Goal: Information Seeking & Learning: Learn about a topic

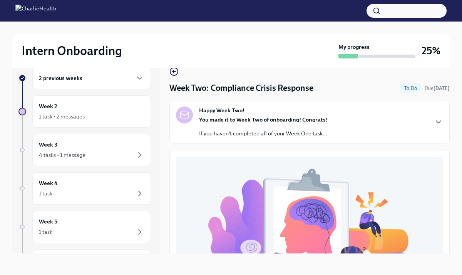
scroll to position [214, 0]
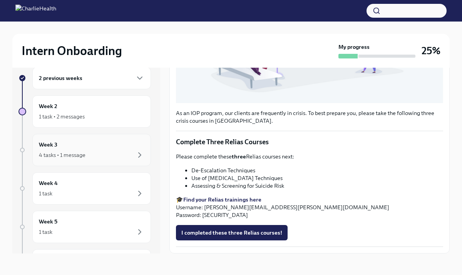
click at [114, 147] on div "Week 3 4 tasks • 1 message" at bounding box center [91, 149] width 105 height 19
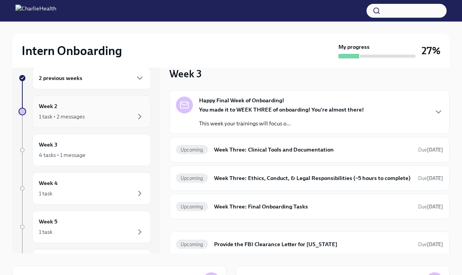
click at [114, 114] on div "1 task • 2 messages" at bounding box center [91, 116] width 105 height 9
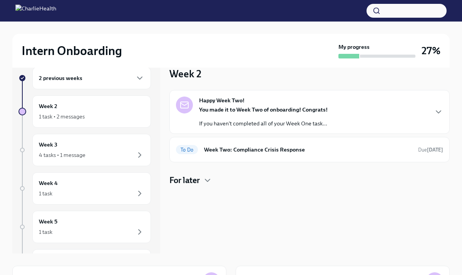
click at [244, 116] on div "You made it to Week Two of onboarding! Congrats! If you haven't completed all o…" at bounding box center [263, 117] width 129 height 22
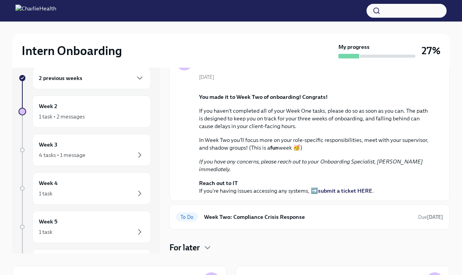
scroll to position [148, 0]
click at [243, 220] on h6 "Week Two: Compliance Crisis Response" at bounding box center [308, 217] width 208 height 8
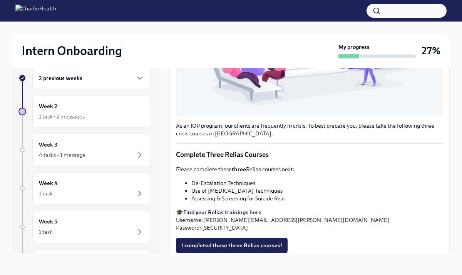
scroll to position [214, 0]
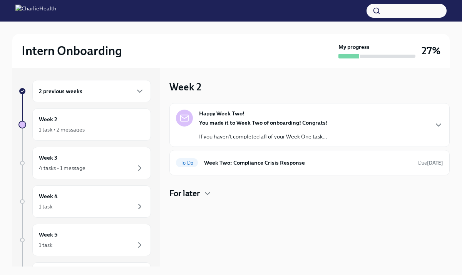
scroll to position [15, 0]
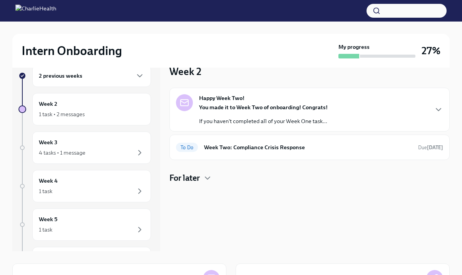
click at [288, 116] on div "You made it to Week Two of onboarding! Congrats! If you haven't completed all o…" at bounding box center [263, 115] width 129 height 22
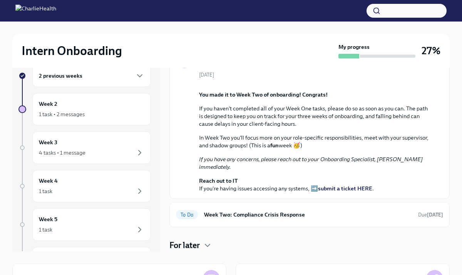
scroll to position [148, 0]
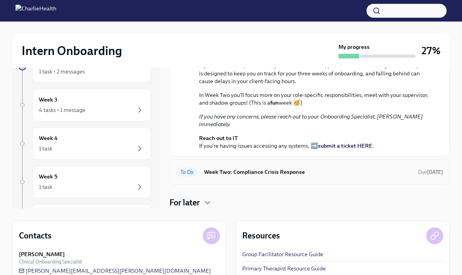
click at [274, 171] on h6 "Week Two: Compliance Crisis Response" at bounding box center [308, 172] width 208 height 8
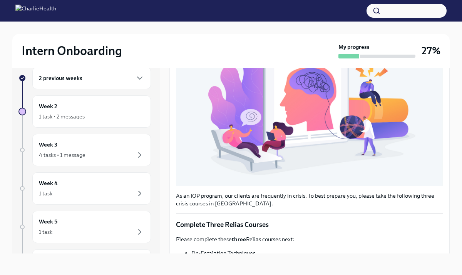
scroll to position [214, 0]
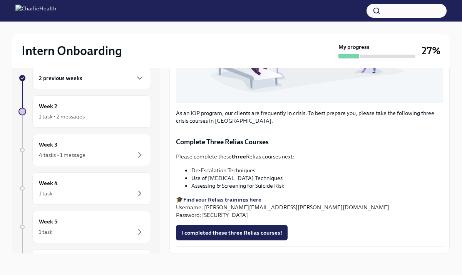
click at [238, 200] on strong "Find your Relias trainings here" at bounding box center [222, 199] width 78 height 7
drag, startPoint x: 205, startPoint y: 207, endPoint x: 295, endPoint y: 207, distance: 90.1
click at [295, 207] on p "🎓 Find your Relias trainings here Username: marley.adams@charliehealth.com Pass…" at bounding box center [309, 207] width 267 height 23
copy p "marley.adams@charliehealth.com"
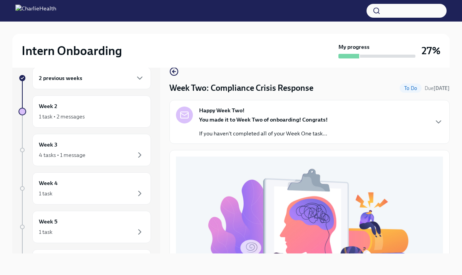
click at [389, 11] on button "button" at bounding box center [406, 11] width 80 height 14
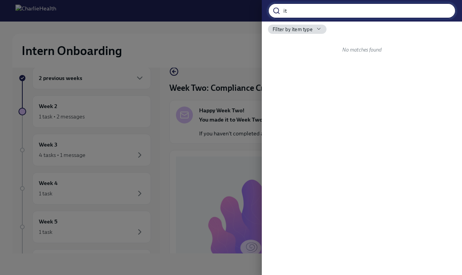
type input "i"
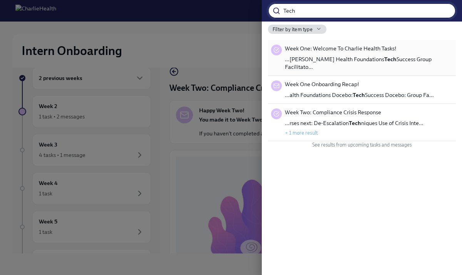
type input "Tech"
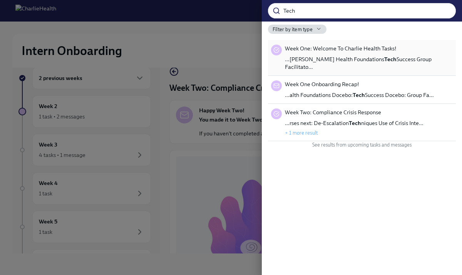
click at [384, 62] on span "…arlie Health Foundations Tech Success Group Facilitato…" at bounding box center [369, 62] width 168 height 15
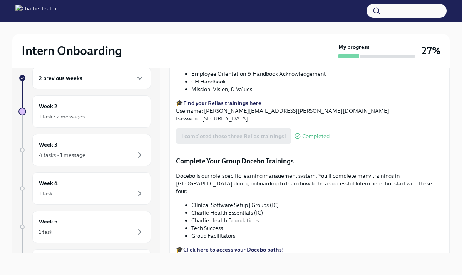
scroll to position [907, 0]
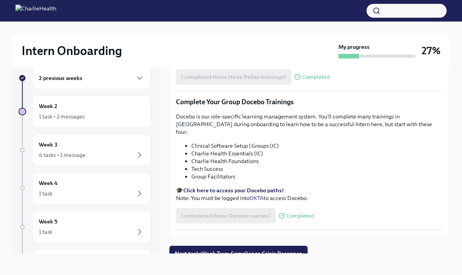
click at [237, 187] on strong "Click here to access your Docebo paths!" at bounding box center [233, 190] width 100 height 7
click at [109, 109] on div "Week 2 1 task • 2 messages" at bounding box center [91, 111] width 105 height 19
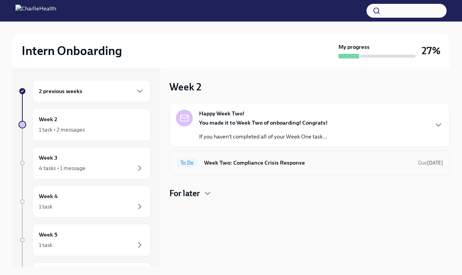
click at [260, 168] on div "To Do Week Two: Compliance Crisis Response Due [DATE]" at bounding box center [309, 163] width 267 height 12
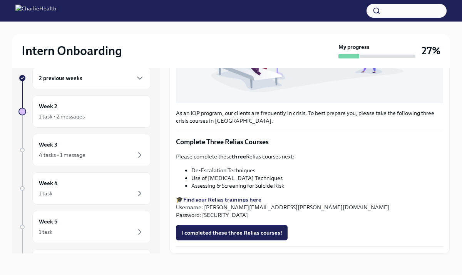
scroll to position [211, 0]
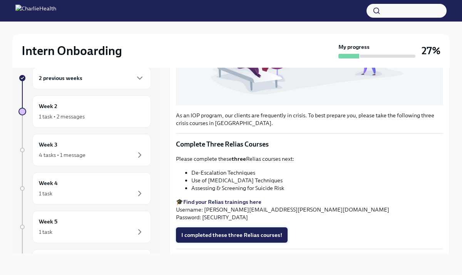
click at [249, 229] on button "I completed these three Relias courses!" at bounding box center [232, 234] width 112 height 15
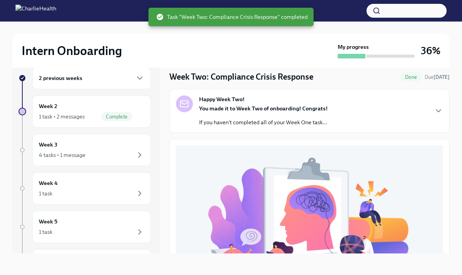
scroll to position [0, 0]
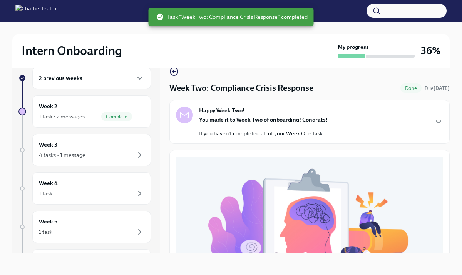
click at [275, 132] on p "If you haven't completed all of your Week One task..." at bounding box center [263, 134] width 129 height 8
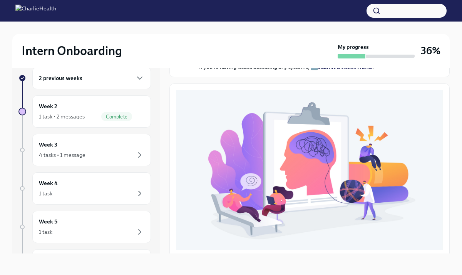
scroll to position [177, 0]
click at [331, 71] on strong "submit a ticket HERE" at bounding box center [345, 67] width 54 height 7
click at [101, 117] on div "1 task • 2 messages Complete" at bounding box center [91, 116] width 105 height 9
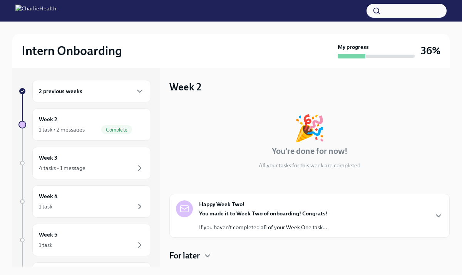
click at [94, 97] on div "2 previous weeks" at bounding box center [91, 91] width 119 height 22
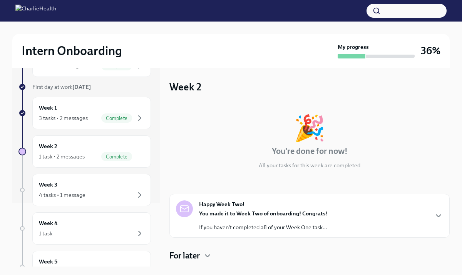
scroll to position [95, 0]
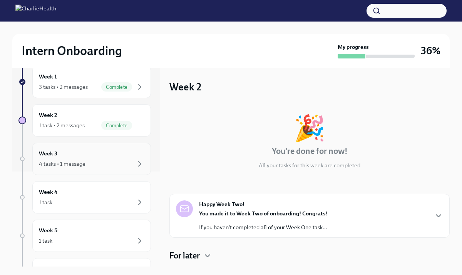
click at [106, 159] on div "Week 3 4 tasks • 1 message" at bounding box center [91, 158] width 105 height 19
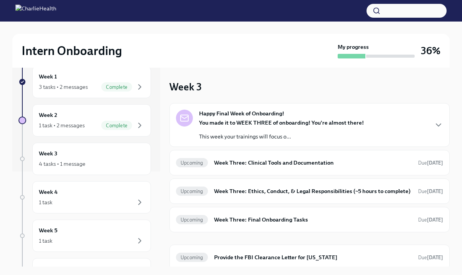
click at [265, 136] on p "This week your trainings will focus o..." at bounding box center [281, 137] width 165 height 8
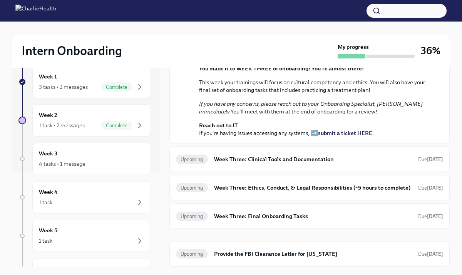
scroll to position [198, 0]
click at [269, 164] on h6 "Week Three: Clinical Tools and Documentation" at bounding box center [313, 159] width 198 height 8
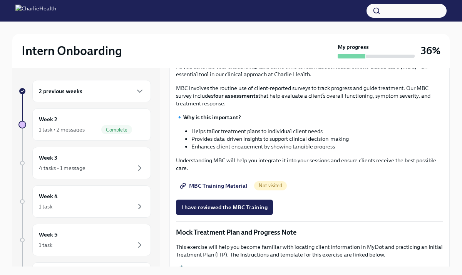
scroll to position [287, 0]
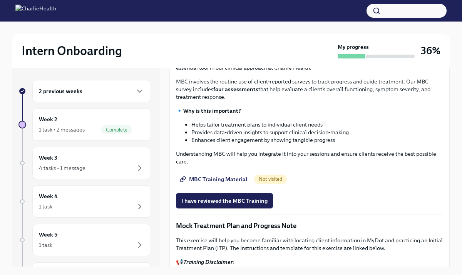
click at [223, 177] on span "MBC Training Material" at bounding box center [214, 179] width 66 height 8
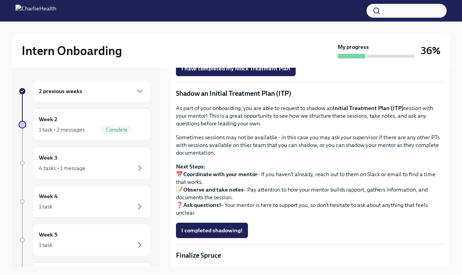
scroll to position [648, 0]
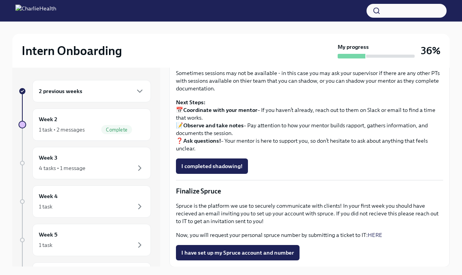
click at [91, 94] on div "2 previous weeks" at bounding box center [91, 91] width 105 height 9
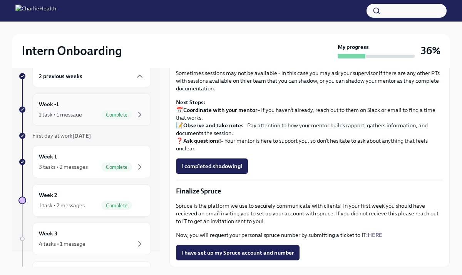
scroll to position [15, 0]
click at [81, 104] on div "Week -1 1 task • 1 message Complete" at bounding box center [91, 109] width 105 height 19
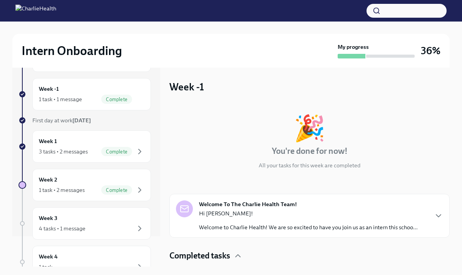
scroll to position [27, 0]
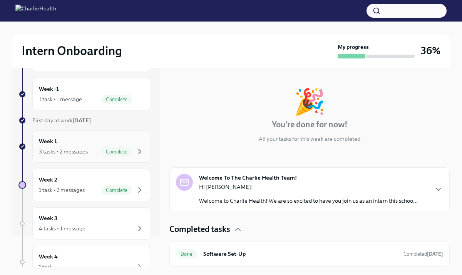
click at [95, 145] on div "Week 1 3 tasks • 2 messages Complete" at bounding box center [91, 146] width 105 height 19
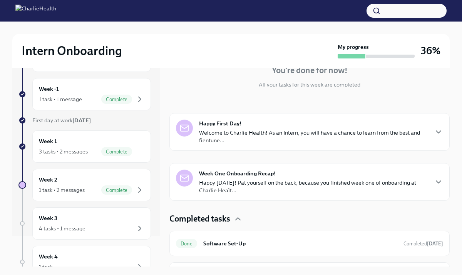
scroll to position [84, 0]
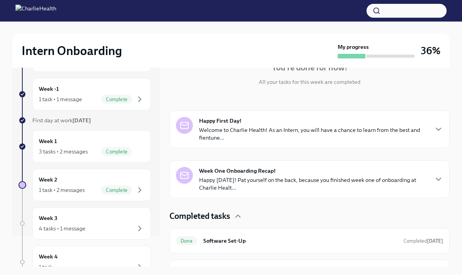
click at [266, 191] on p "Happy Friday! Pat yourself on the back, because you finished week one of onboar…" at bounding box center [313, 183] width 229 height 15
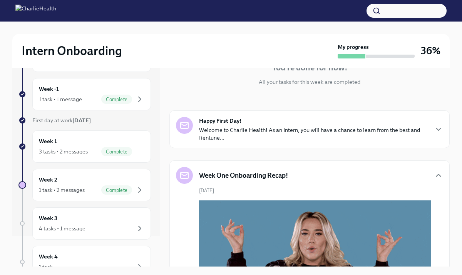
click at [261, 138] on p "Welcome to Charlie Health! As an Intern, you will have a chance to learn from t…" at bounding box center [313, 133] width 229 height 15
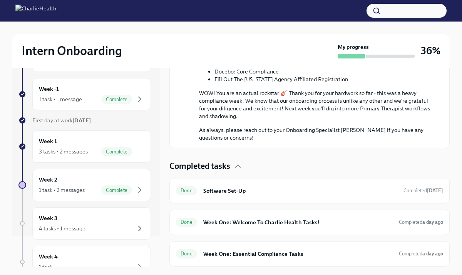
scroll to position [784, 0]
click at [77, 147] on div "3 tasks • 2 messages Complete" at bounding box center [91, 151] width 105 height 9
click at [82, 175] on div "Week 2 1 task • 2 messages Complete" at bounding box center [91, 184] width 105 height 19
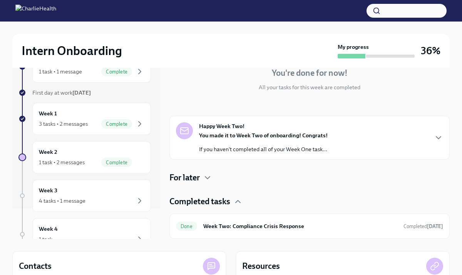
scroll to position [27, 0]
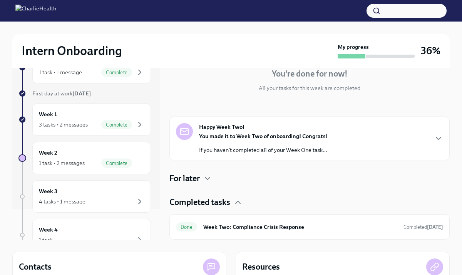
click at [205, 173] on div "For later" at bounding box center [309, 179] width 280 height 12
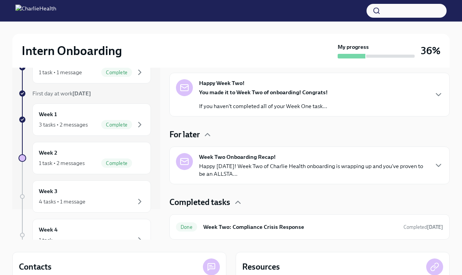
click at [216, 172] on p "Happy Friday! Week Two of Charlie Health onboarding is wrapping up and you've p…" at bounding box center [313, 169] width 229 height 15
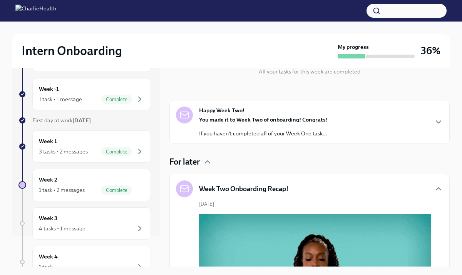
scroll to position [41, 0]
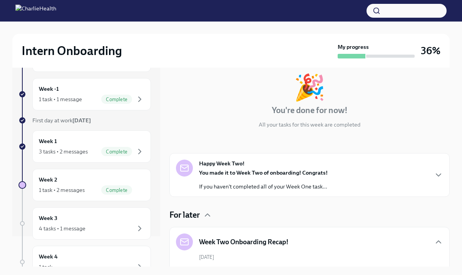
click at [209, 212] on icon "button" at bounding box center [207, 215] width 9 height 9
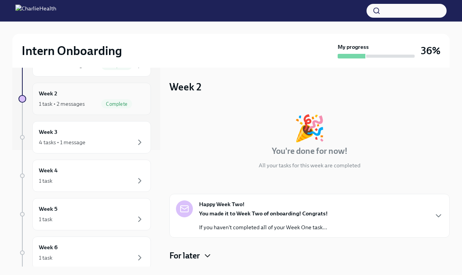
scroll to position [0, 0]
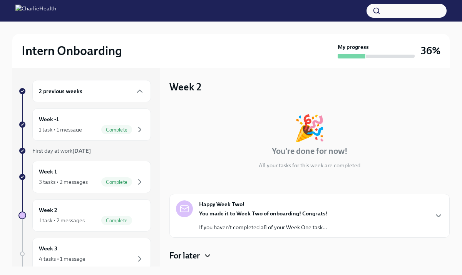
click at [76, 98] on div "2 previous weeks" at bounding box center [91, 91] width 119 height 22
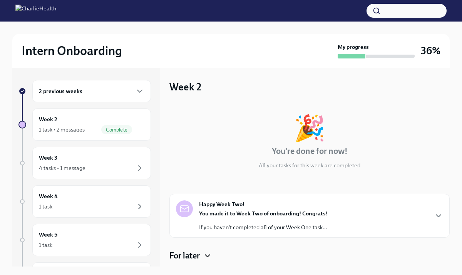
click at [76, 98] on div "2 previous weeks" at bounding box center [91, 91] width 119 height 22
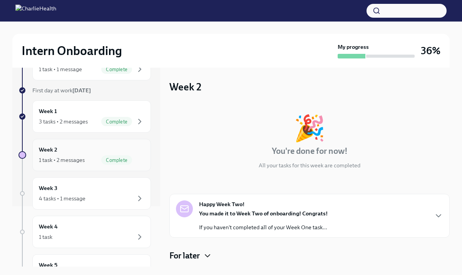
scroll to position [61, 0]
